Goal: Information Seeking & Learning: Learn about a topic

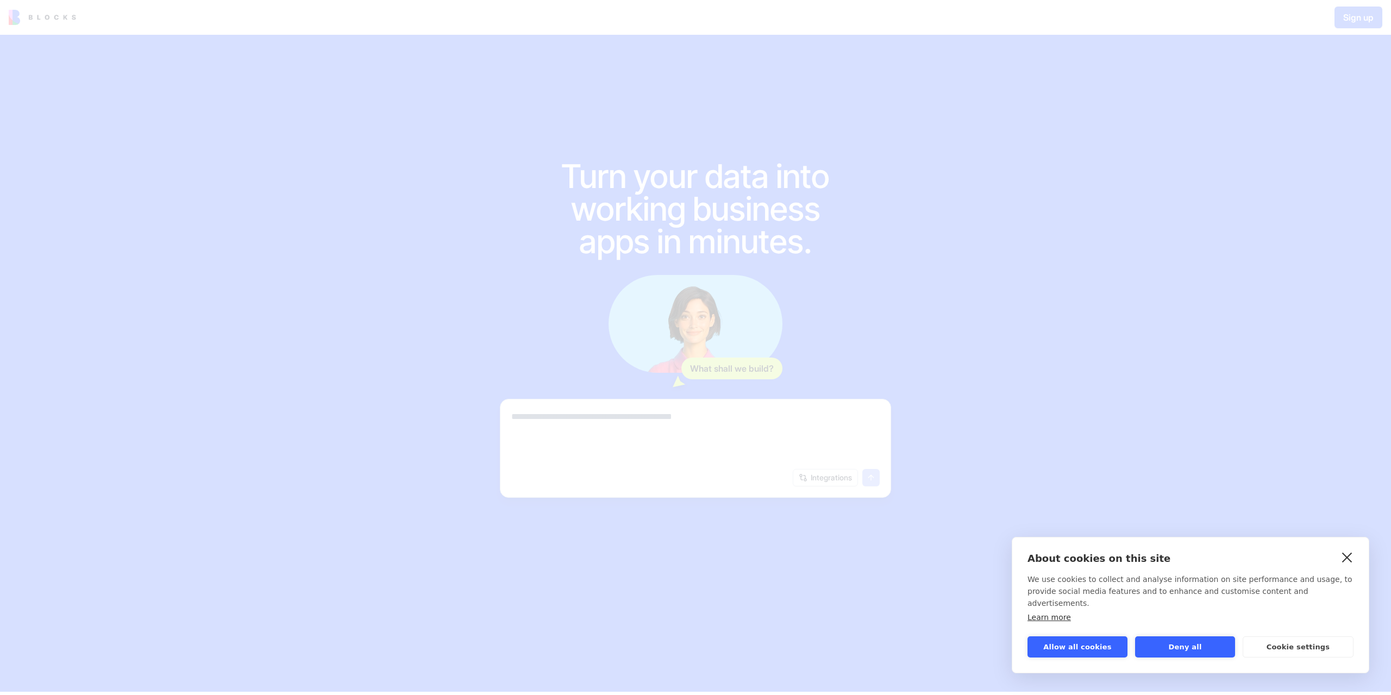
click at [1350, 566] on link "close" at bounding box center [1347, 556] width 17 height 17
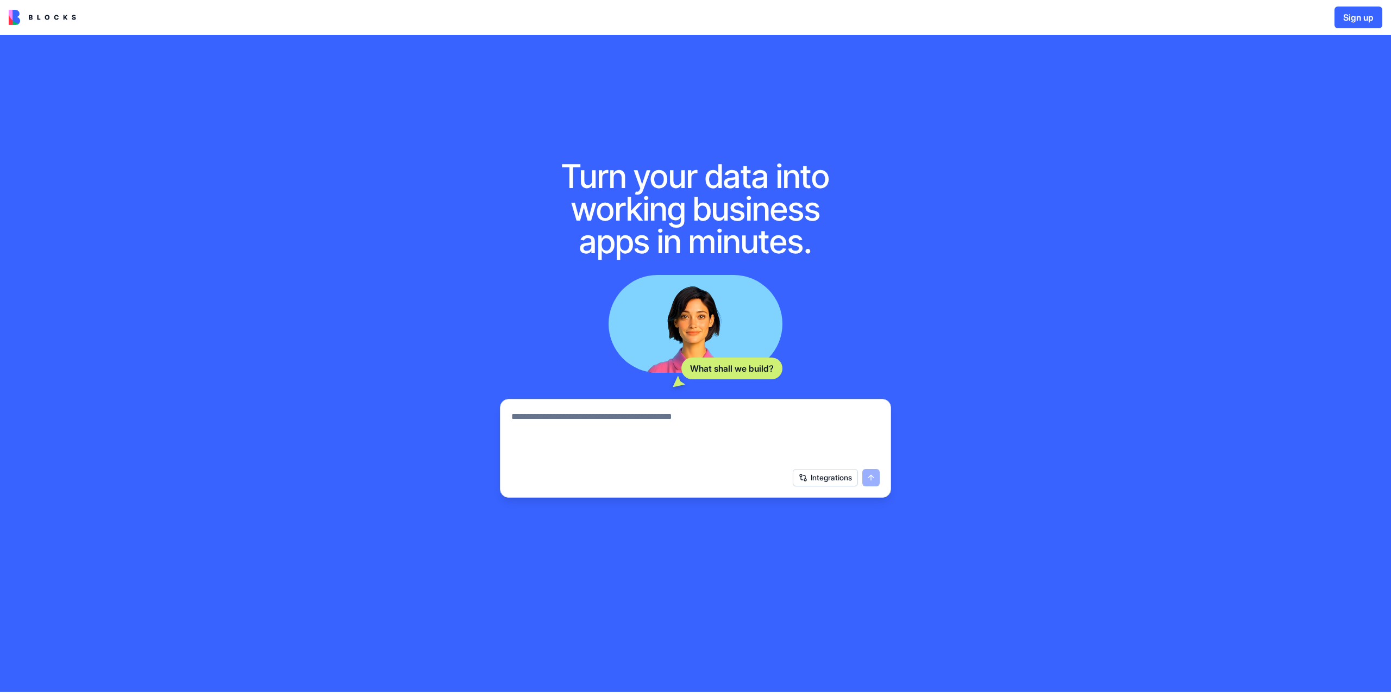
click at [640, 438] on textarea at bounding box center [695, 436] width 368 height 52
type textarea "**********"
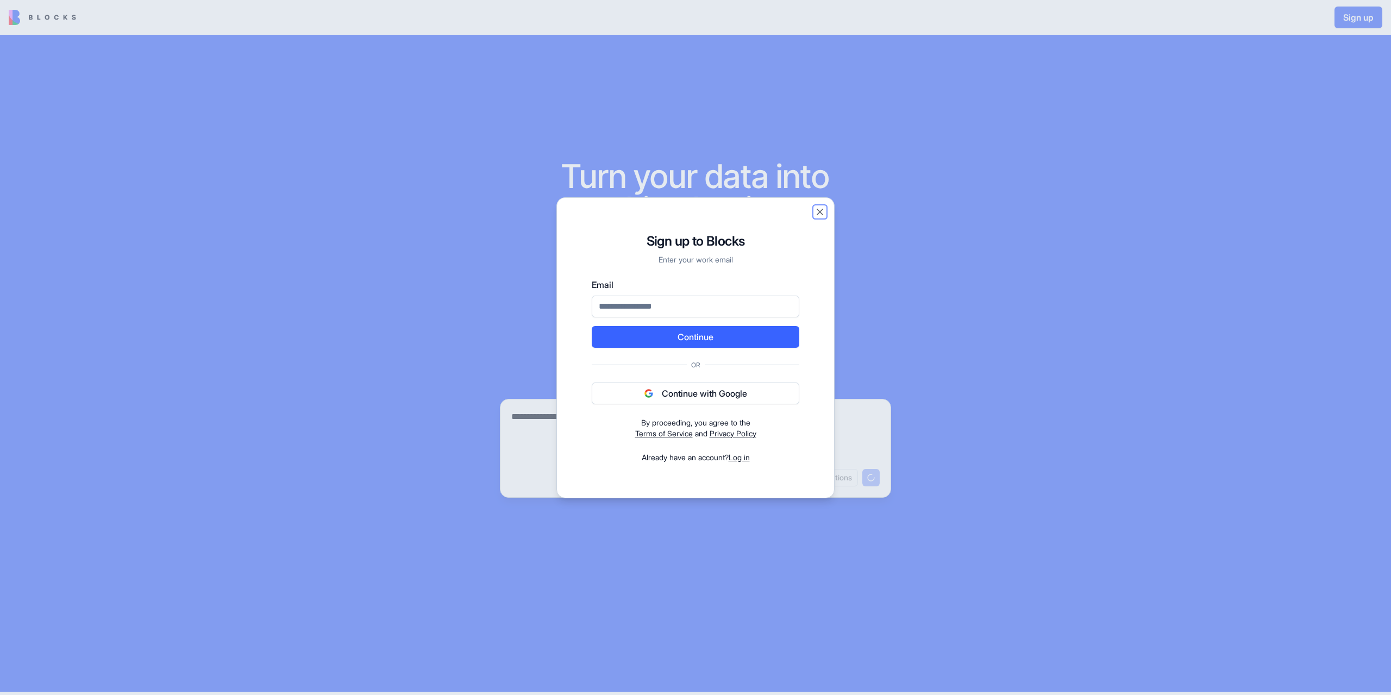
click at [822, 215] on button "Close" at bounding box center [820, 211] width 11 height 11
